Goal: Task Accomplishment & Management: Use online tool/utility

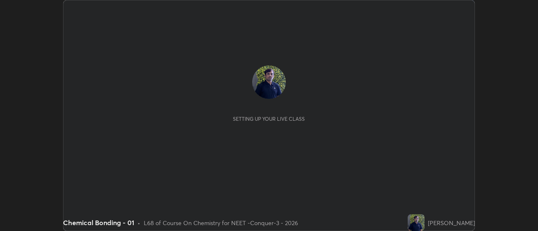
scroll to position [231, 537]
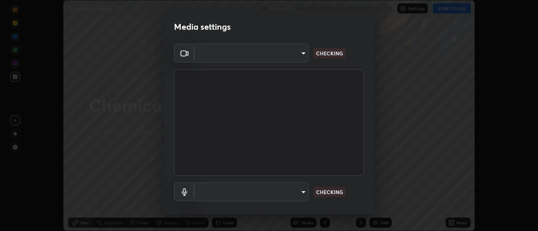
click at [292, 60] on body "Erase all Chemical Bonding - 01 Recording WAS SCHEDULED TO START AT 12:15 PM Se…" at bounding box center [269, 115] width 538 height 231
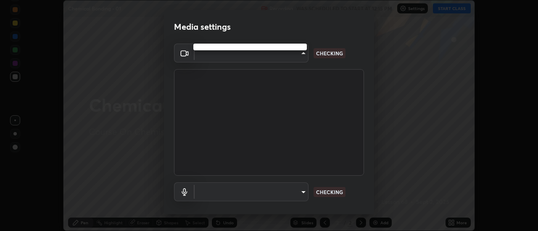
click at [289, 57] on div at bounding box center [269, 115] width 538 height 231
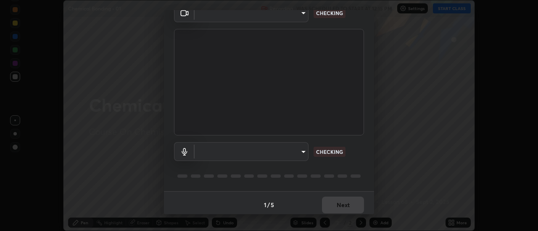
type input "abd1dd8f698bdb7170c938d45ed7c5a449073cf79ef4f8923fa8d1de0ad96843"
type input "a8a5a171c24800b48f3f78118fe5f2b2d48ca2aa2d62c989cd4de23f99d06a7d"
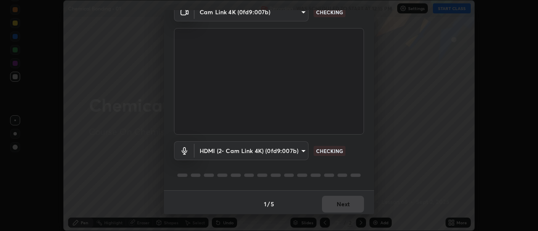
scroll to position [44, 0]
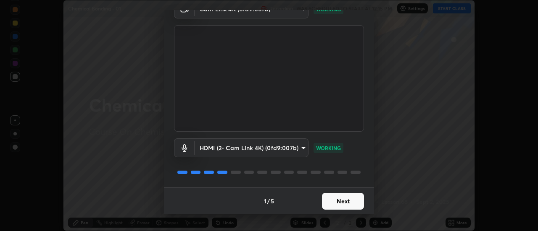
click at [338, 202] on button "Next" at bounding box center [343, 201] width 42 height 17
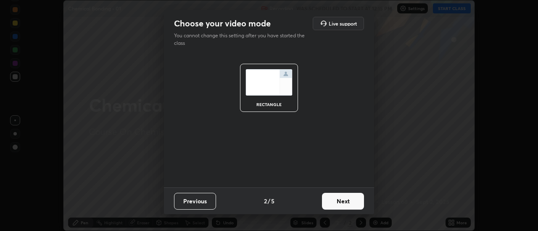
click at [343, 200] on button "Next" at bounding box center [343, 201] width 42 height 17
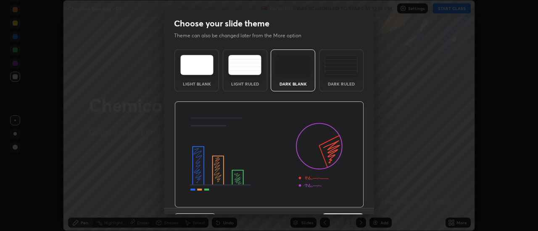
click at [352, 205] on img at bounding box center [268, 155] width 189 height 107
click at [360, 207] on img at bounding box center [268, 155] width 189 height 107
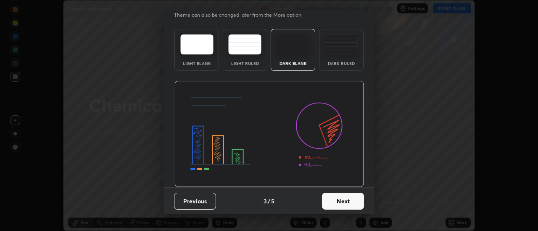
click at [347, 195] on button "Next" at bounding box center [343, 201] width 42 height 17
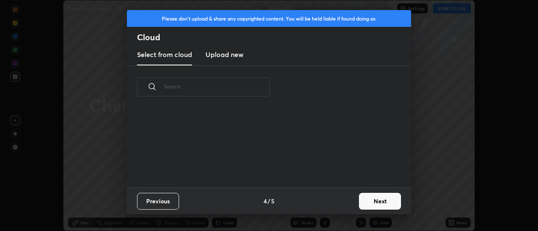
click at [361, 197] on button "Next" at bounding box center [380, 201] width 42 height 17
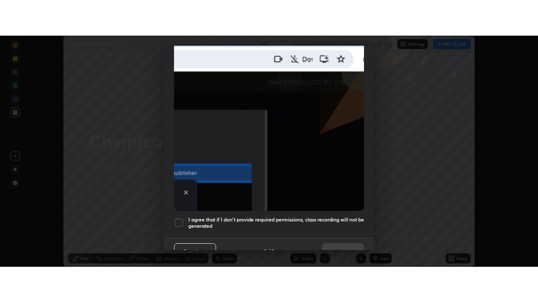
scroll to position [216, 0]
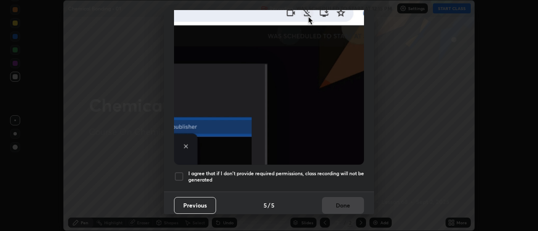
click at [181, 172] on div at bounding box center [179, 177] width 10 height 10
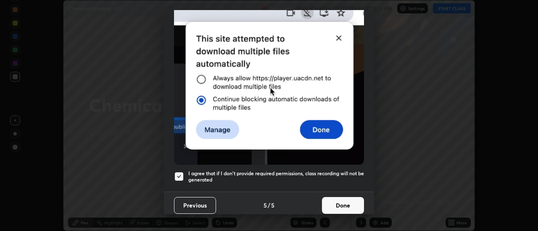
click at [327, 202] on button "Done" at bounding box center [343, 205] width 42 height 17
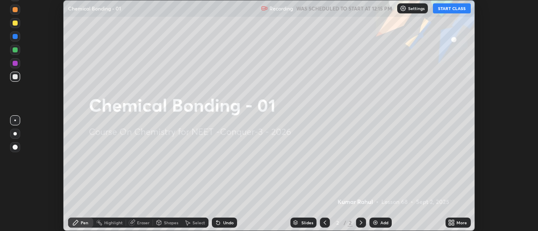
click at [458, 223] on div "More" at bounding box center [461, 223] width 11 height 4
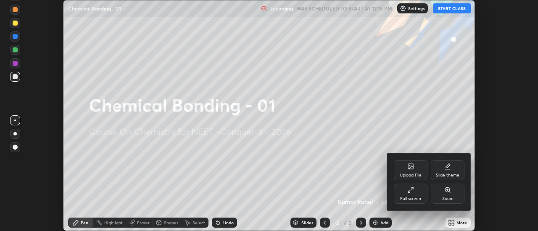
click at [413, 199] on div "Full screen" at bounding box center [410, 199] width 21 height 4
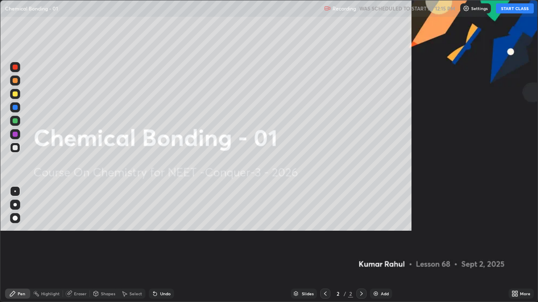
scroll to position [302, 538]
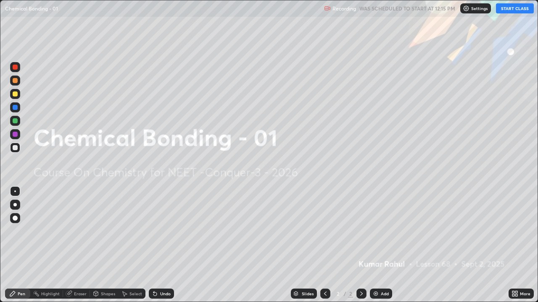
click at [469, 8] on img at bounding box center [466, 8] width 7 height 7
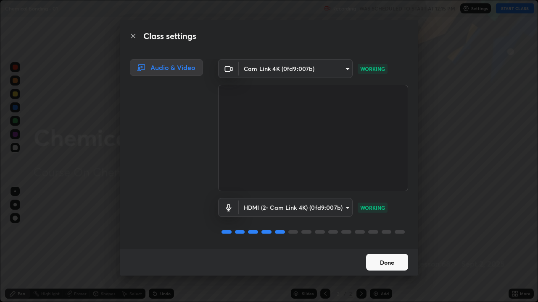
click at [382, 231] on button "Done" at bounding box center [387, 262] width 42 height 17
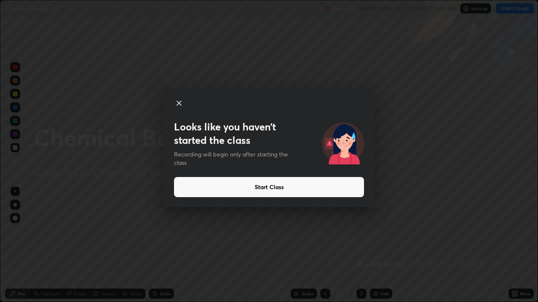
click at [287, 186] on button "Start Class" at bounding box center [269, 187] width 190 height 20
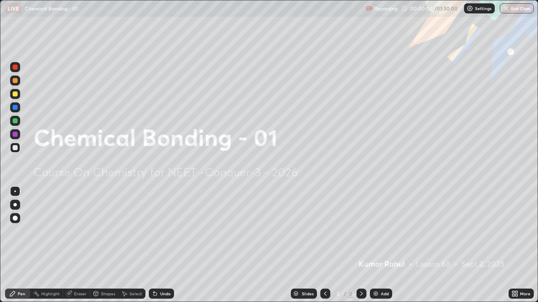
click at [384, 231] on div "Add" at bounding box center [385, 294] width 8 height 4
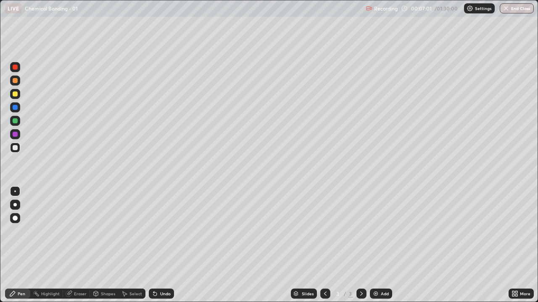
click at [15, 205] on div at bounding box center [14, 204] width 3 height 3
click at [360, 231] on icon at bounding box center [361, 294] width 7 height 7
click at [383, 231] on div "Add" at bounding box center [381, 294] width 22 height 10
click at [253, 231] on div "Slides 4 / 4 Add" at bounding box center [341, 294] width 334 height 17
click at [269, 231] on div "Slides 4 / 4 Add" at bounding box center [341, 294] width 334 height 17
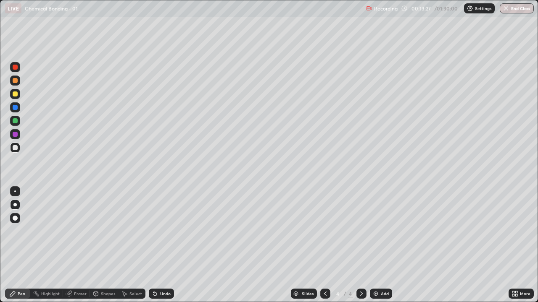
click at [270, 231] on div "Slides 4 / 4 Add" at bounding box center [341, 294] width 334 height 17
click at [360, 231] on icon at bounding box center [361, 294] width 7 height 7
click at [381, 231] on div "Add" at bounding box center [385, 294] width 8 height 4
click at [389, 231] on div "Add" at bounding box center [381, 294] width 22 height 10
click at [359, 231] on icon at bounding box center [361, 294] width 7 height 7
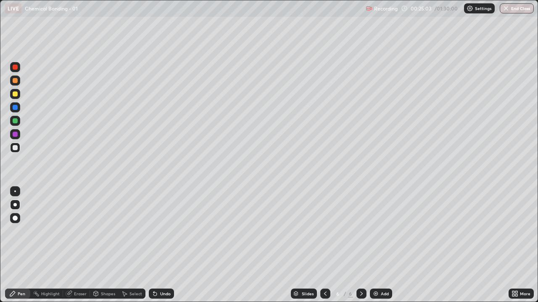
click at [382, 231] on div "Add" at bounding box center [385, 294] width 8 height 4
click at [360, 231] on icon at bounding box center [361, 294] width 7 height 7
click at [386, 231] on div "Add" at bounding box center [385, 294] width 8 height 4
click at [360, 231] on icon at bounding box center [361, 294] width 7 height 7
click at [379, 231] on div "Add" at bounding box center [381, 294] width 22 height 10
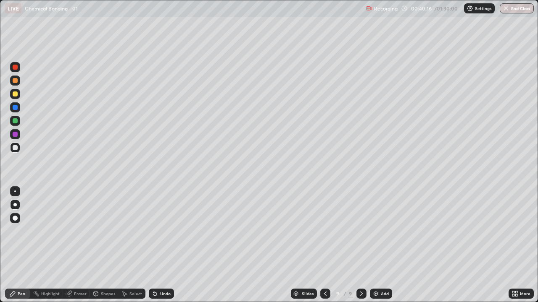
click at [363, 231] on div at bounding box center [361, 294] width 10 height 10
click at [386, 231] on div "Add" at bounding box center [385, 294] width 8 height 4
click at [360, 231] on icon at bounding box center [361, 294] width 7 height 7
click at [384, 231] on div "Add" at bounding box center [385, 294] width 8 height 4
click at [105, 231] on div "Shapes" at bounding box center [108, 294] width 14 height 4
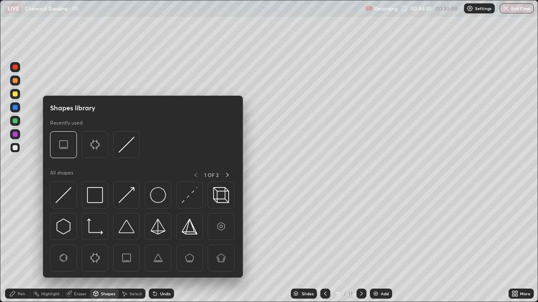
click at [81, 231] on div "Eraser" at bounding box center [80, 294] width 13 height 4
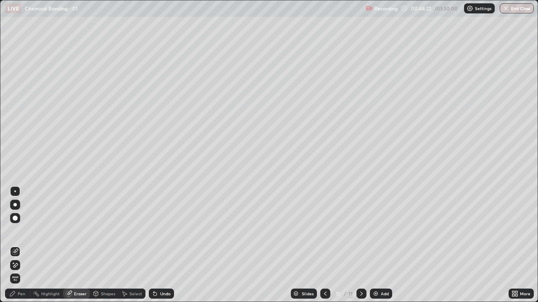
click at [21, 231] on div "Pen" at bounding box center [22, 294] width 8 height 4
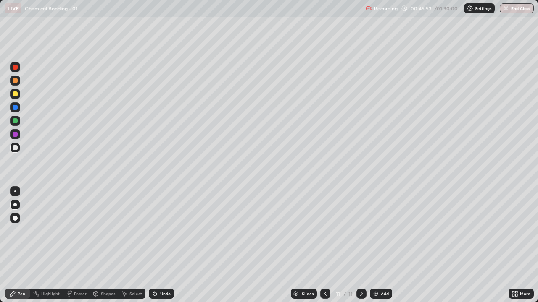
click at [323, 231] on div at bounding box center [325, 294] width 10 height 10
click at [358, 231] on icon at bounding box center [361, 294] width 7 height 7
click at [81, 231] on div "Eraser" at bounding box center [80, 294] width 13 height 4
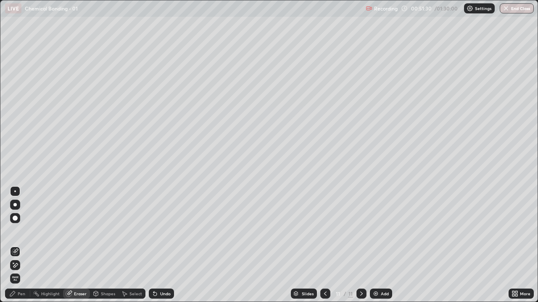
click at [80, 231] on div "Eraser" at bounding box center [80, 294] width 13 height 4
click at [23, 231] on div "Pen" at bounding box center [17, 294] width 25 height 10
click at [23, 231] on div "Pen" at bounding box center [22, 294] width 8 height 4
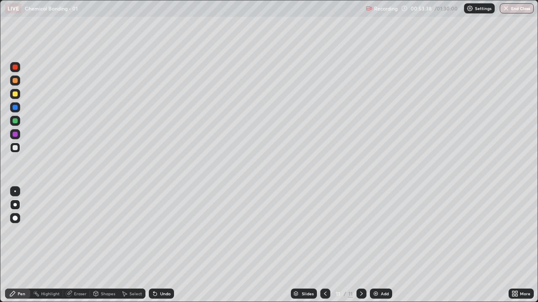
click at [80, 231] on div "Eraser" at bounding box center [80, 294] width 13 height 4
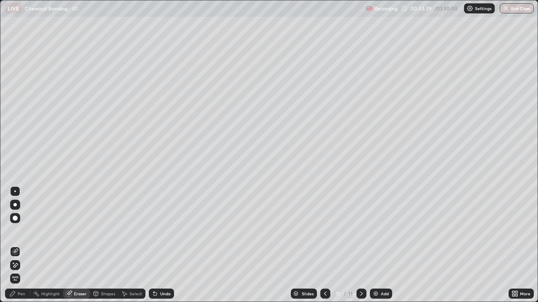
click at [15, 231] on span "Erase all" at bounding box center [15, 278] width 9 height 5
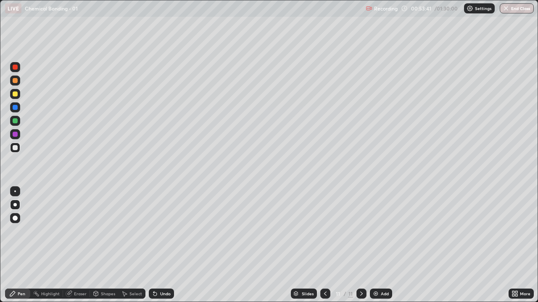
click at [82, 231] on div "Eraser" at bounding box center [80, 294] width 13 height 4
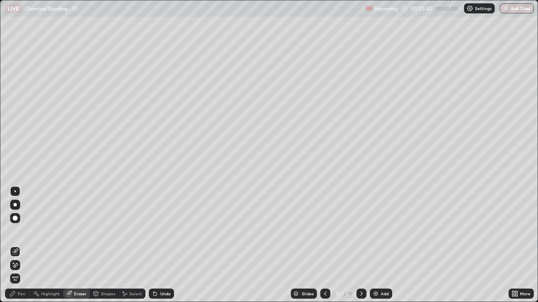
click at [16, 231] on span "Erase all" at bounding box center [15, 278] width 9 height 5
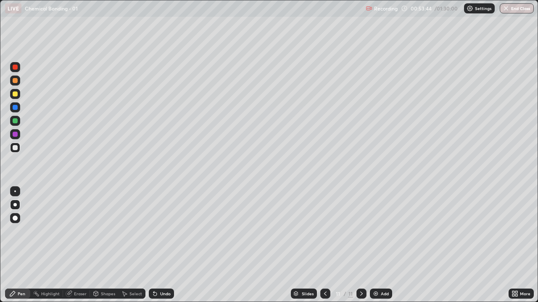
click at [323, 231] on icon at bounding box center [325, 294] width 7 height 7
click at [81, 231] on div "Eraser" at bounding box center [80, 294] width 13 height 4
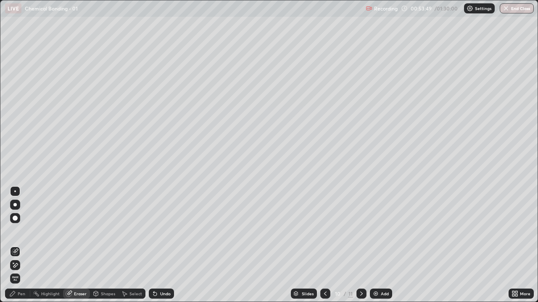
click at [16, 231] on span "Erase all" at bounding box center [15, 278] width 9 height 5
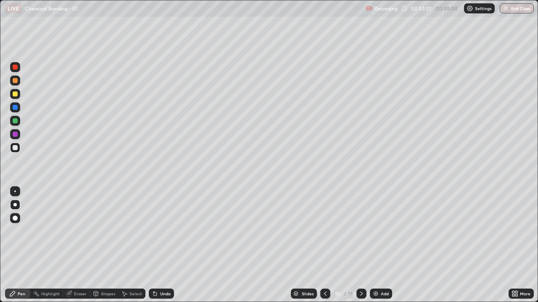
click at [325, 231] on icon at bounding box center [325, 294] width 7 height 7
click at [78, 231] on div "Eraser" at bounding box center [80, 294] width 13 height 4
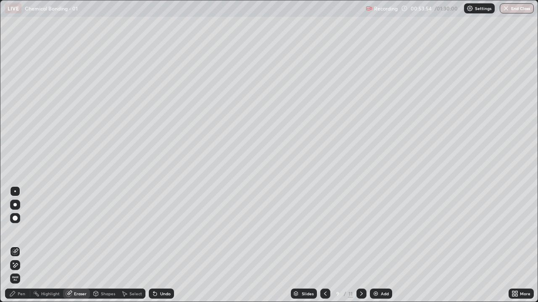
click at [17, 231] on icon at bounding box center [15, 265] width 5 height 4
click at [24, 231] on div "Pen" at bounding box center [22, 294] width 8 height 4
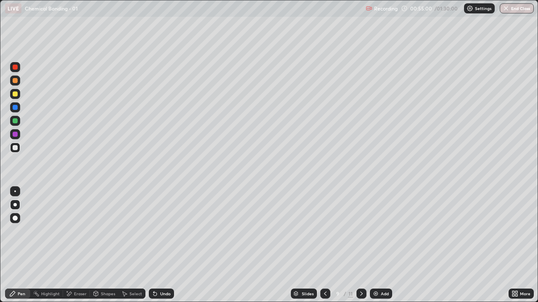
click at [11, 94] on div at bounding box center [15, 94] width 10 height 10
click at [81, 231] on div "Eraser" at bounding box center [80, 294] width 13 height 4
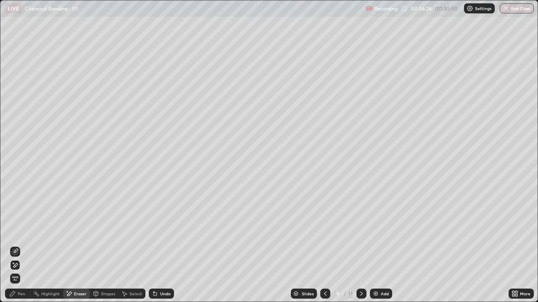
click at [17, 231] on icon at bounding box center [15, 265] width 7 height 7
click at [358, 231] on icon at bounding box center [361, 294] width 7 height 7
click at [381, 231] on div "Add" at bounding box center [385, 294] width 8 height 4
click at [324, 231] on icon at bounding box center [325, 294] width 7 height 7
click at [323, 231] on icon at bounding box center [325, 294] width 7 height 7
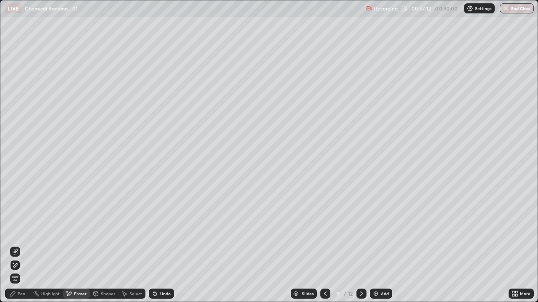
click at [362, 231] on icon at bounding box center [361, 294] width 7 height 7
click at [24, 231] on div "Pen" at bounding box center [22, 294] width 8 height 4
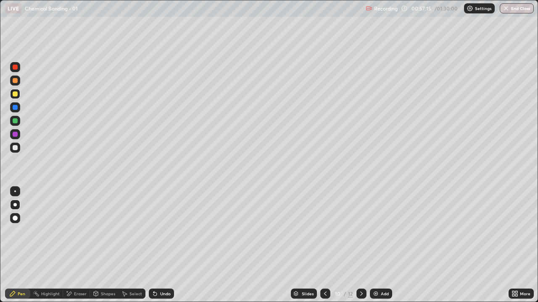
click at [16, 148] on div at bounding box center [15, 147] width 5 height 5
click at [382, 231] on div "Add" at bounding box center [385, 294] width 8 height 4
click at [17, 96] on div at bounding box center [15, 94] width 5 height 5
click at [15, 97] on div at bounding box center [15, 94] width 10 height 10
click at [324, 231] on icon at bounding box center [325, 294] width 7 height 7
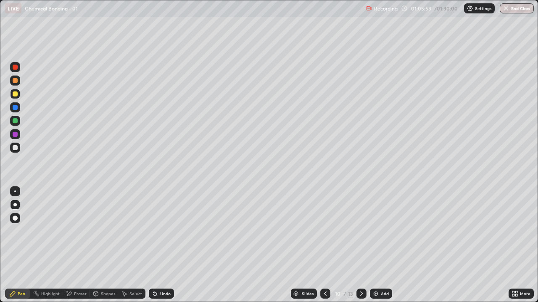
click at [361, 231] on icon at bounding box center [361, 294] width 7 height 7
click at [360, 231] on icon at bounding box center [361, 294] width 7 height 7
click at [77, 231] on div "Eraser" at bounding box center [80, 294] width 13 height 4
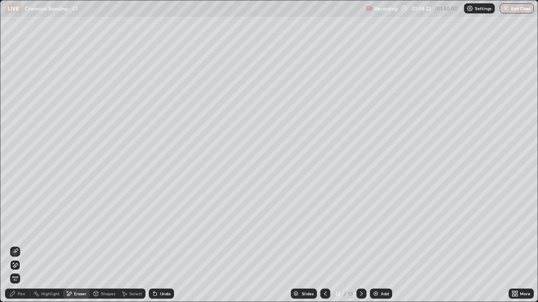
click at [22, 231] on div "Pen" at bounding box center [22, 294] width 8 height 4
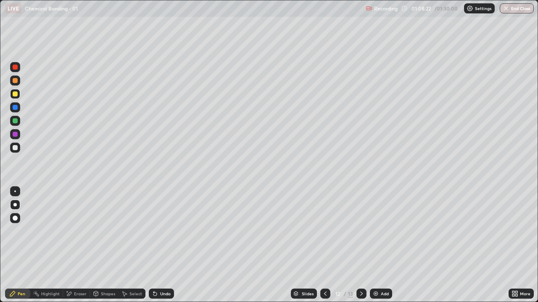
click at [25, 231] on div "Pen" at bounding box center [22, 294] width 8 height 4
click at [324, 231] on icon at bounding box center [325, 294] width 7 height 7
click at [78, 231] on div "Eraser" at bounding box center [76, 294] width 27 height 10
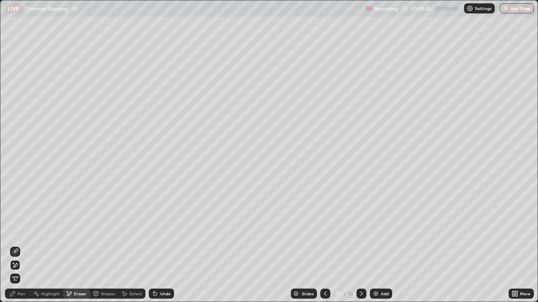
click at [359, 231] on icon at bounding box center [361, 294] width 7 height 7
click at [21, 231] on div "Pen" at bounding box center [22, 294] width 8 height 4
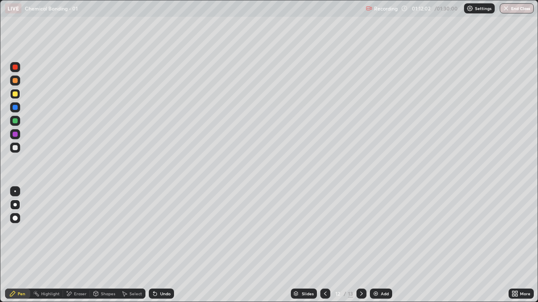
click at [360, 231] on icon at bounding box center [361, 294] width 7 height 7
click at [324, 231] on icon at bounding box center [325, 294] width 7 height 7
click at [325, 231] on icon at bounding box center [325, 294] width 7 height 7
click at [360, 231] on icon at bounding box center [361, 294] width 7 height 7
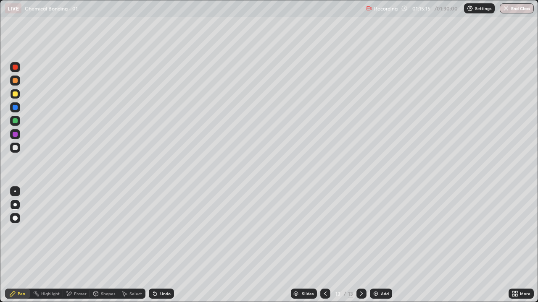
click at [361, 231] on icon at bounding box center [361, 294] width 7 height 7
click at [327, 231] on icon at bounding box center [325, 294] width 7 height 7
click at [324, 231] on icon at bounding box center [325, 294] width 7 height 7
click at [359, 231] on icon at bounding box center [361, 294] width 7 height 7
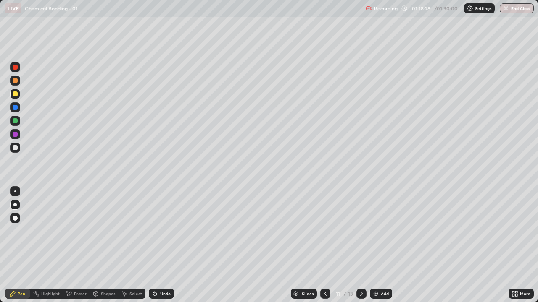
click at [364, 231] on div at bounding box center [361, 294] width 10 height 10
click at [363, 231] on icon at bounding box center [361, 294] width 7 height 7
click at [324, 231] on icon at bounding box center [325, 294] width 7 height 7
click at [360, 231] on icon at bounding box center [361, 294] width 7 height 7
click at [324, 231] on icon at bounding box center [325, 294] width 7 height 7
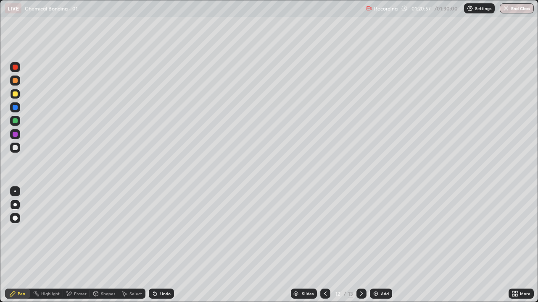
click at [349, 231] on div "13" at bounding box center [350, 294] width 5 height 8
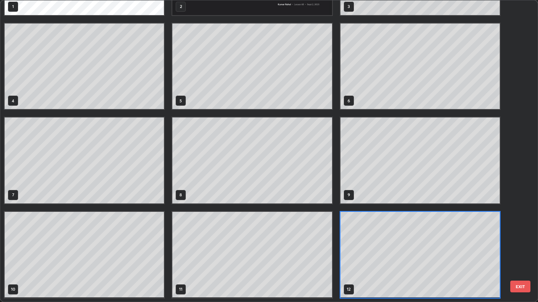
scroll to position [299, 533]
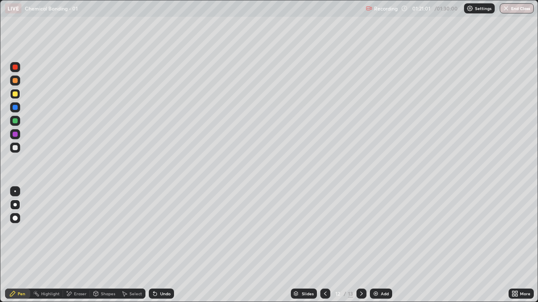
click at [360, 231] on icon at bounding box center [361, 294] width 7 height 7
click at [508, 8] on img "button" at bounding box center [505, 8] width 7 height 7
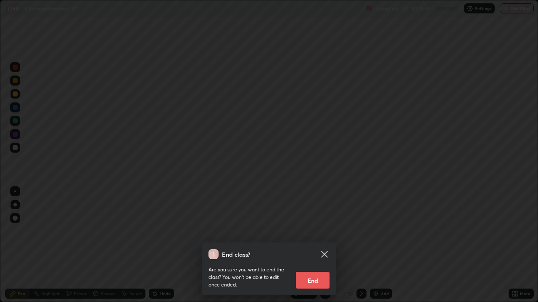
click at [323, 231] on button "End" at bounding box center [313, 280] width 34 height 17
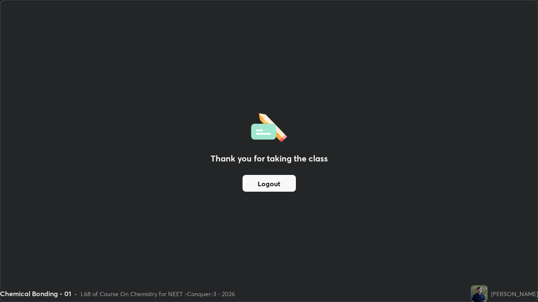
click at [281, 190] on button "Logout" at bounding box center [268, 183] width 53 height 17
